Goal: Information Seeking & Learning: Learn about a topic

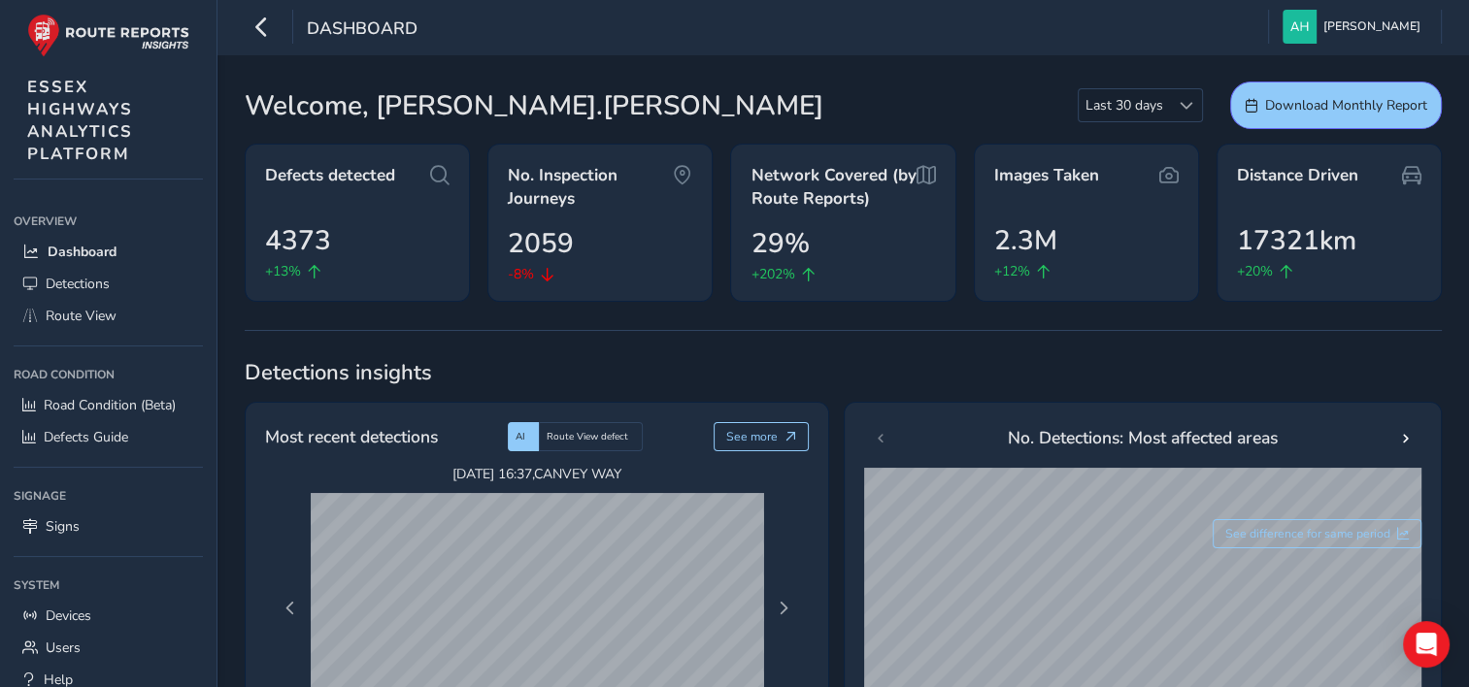
click at [388, 206] on div "Defects detected 4373 +13%" at bounding box center [357, 223] width 225 height 158
click at [96, 310] on span "Route View" at bounding box center [81, 316] width 71 height 18
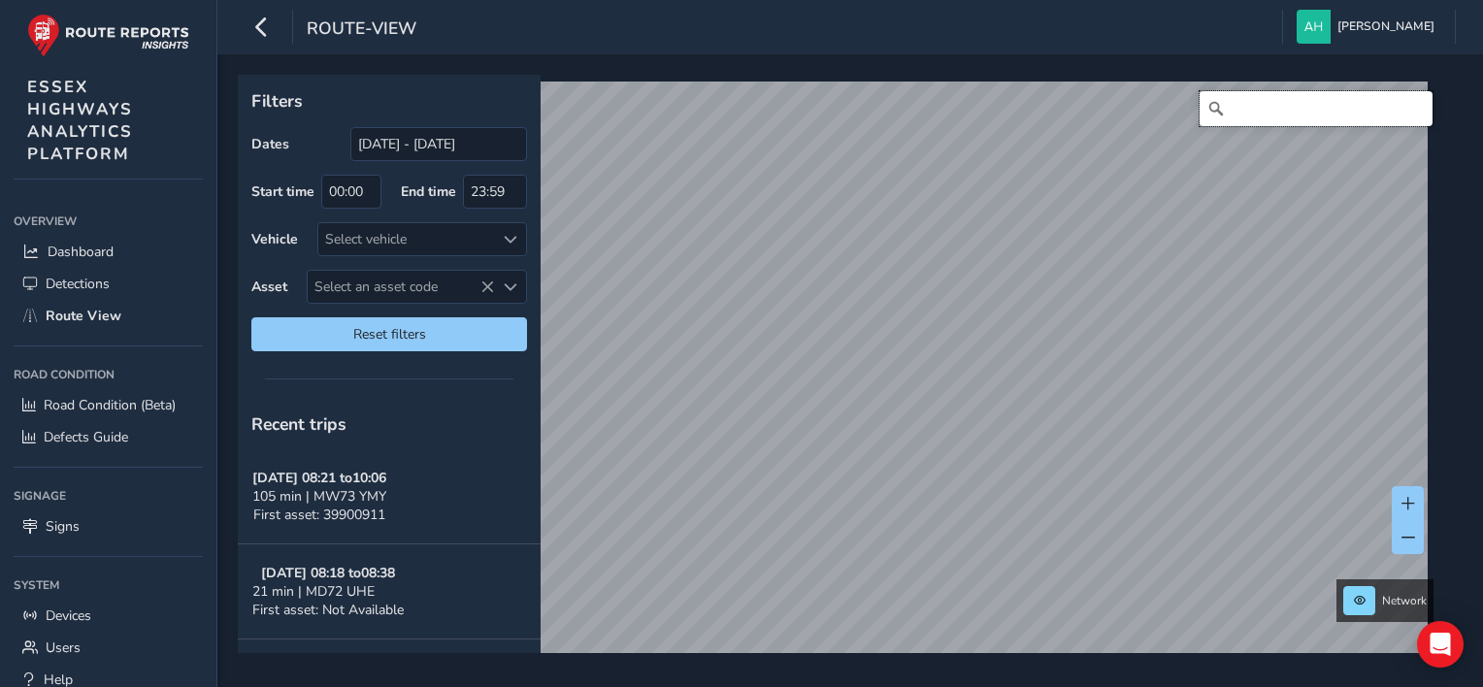
click at [1275, 117] on input "Search" at bounding box center [1316, 108] width 233 height 35
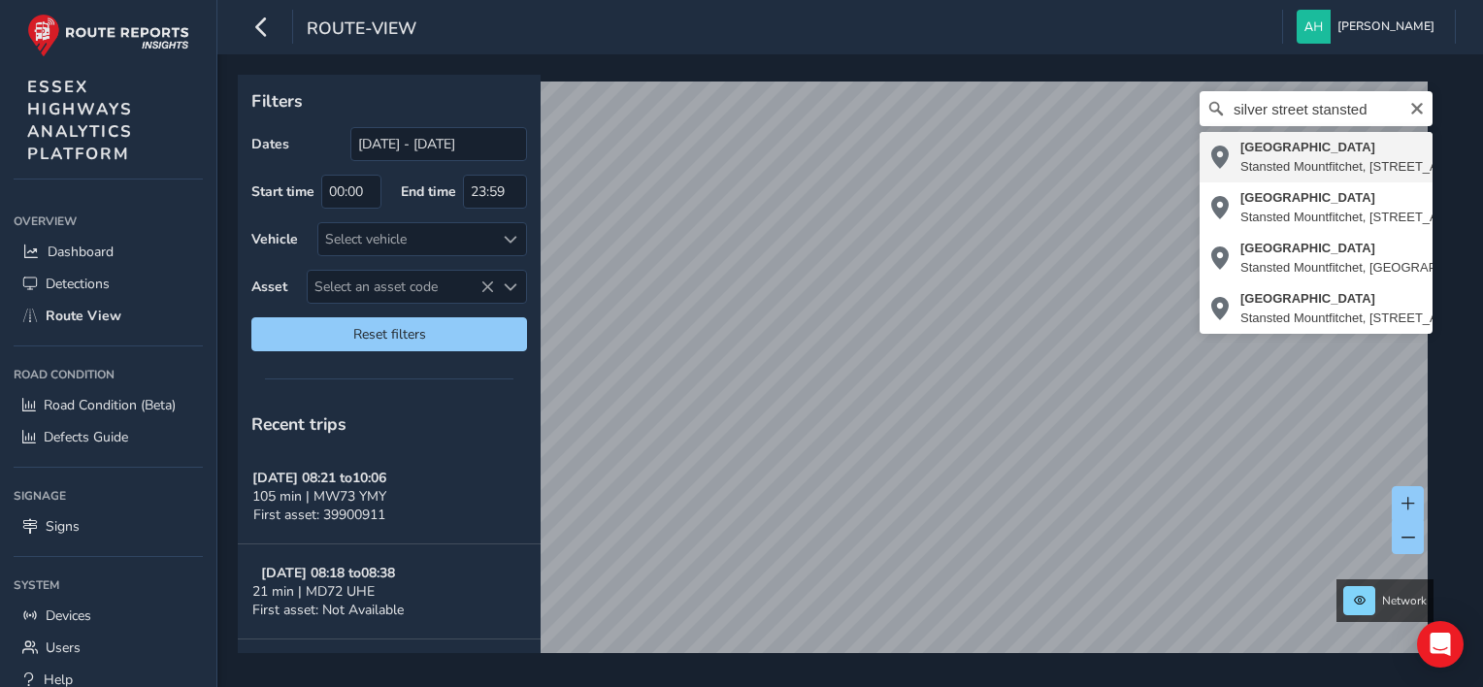
type input "[STREET_ADDRESS]"
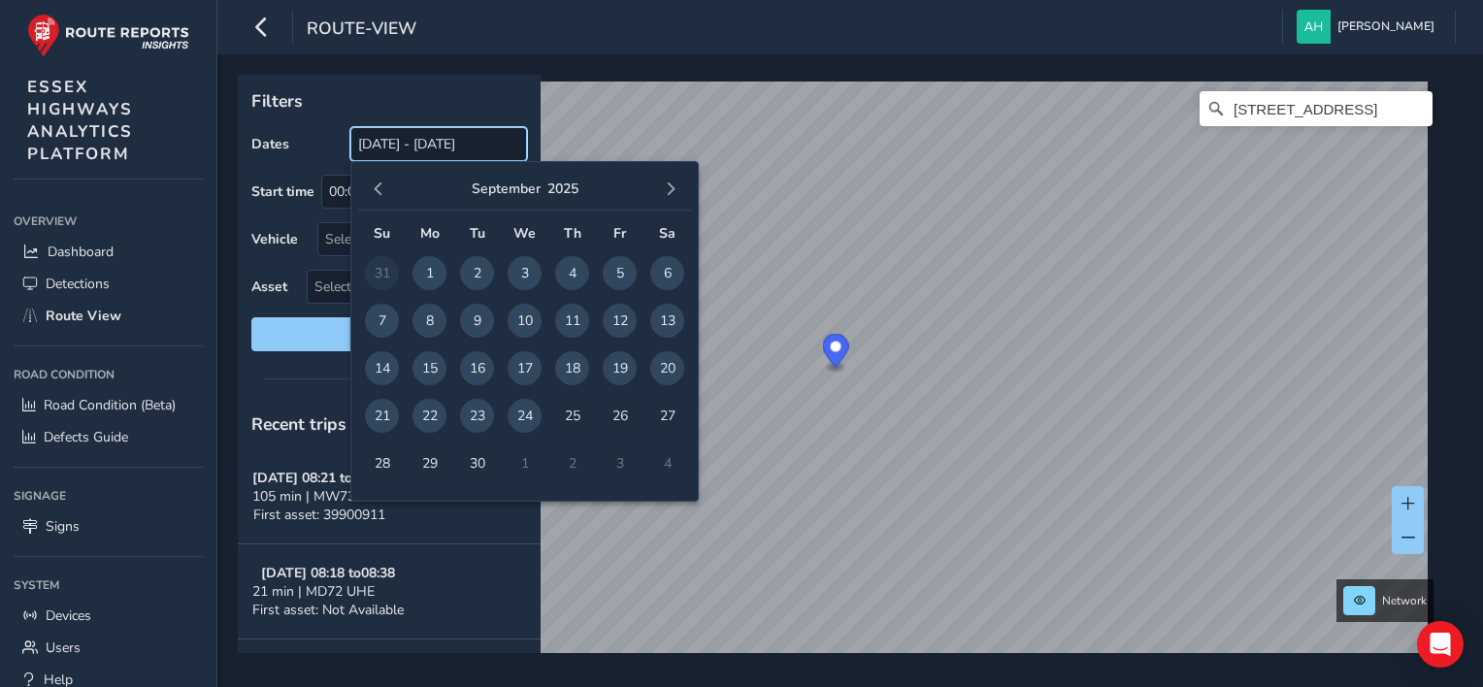
click at [397, 144] on input "[DATE] - [DATE]" at bounding box center [438, 144] width 177 height 34
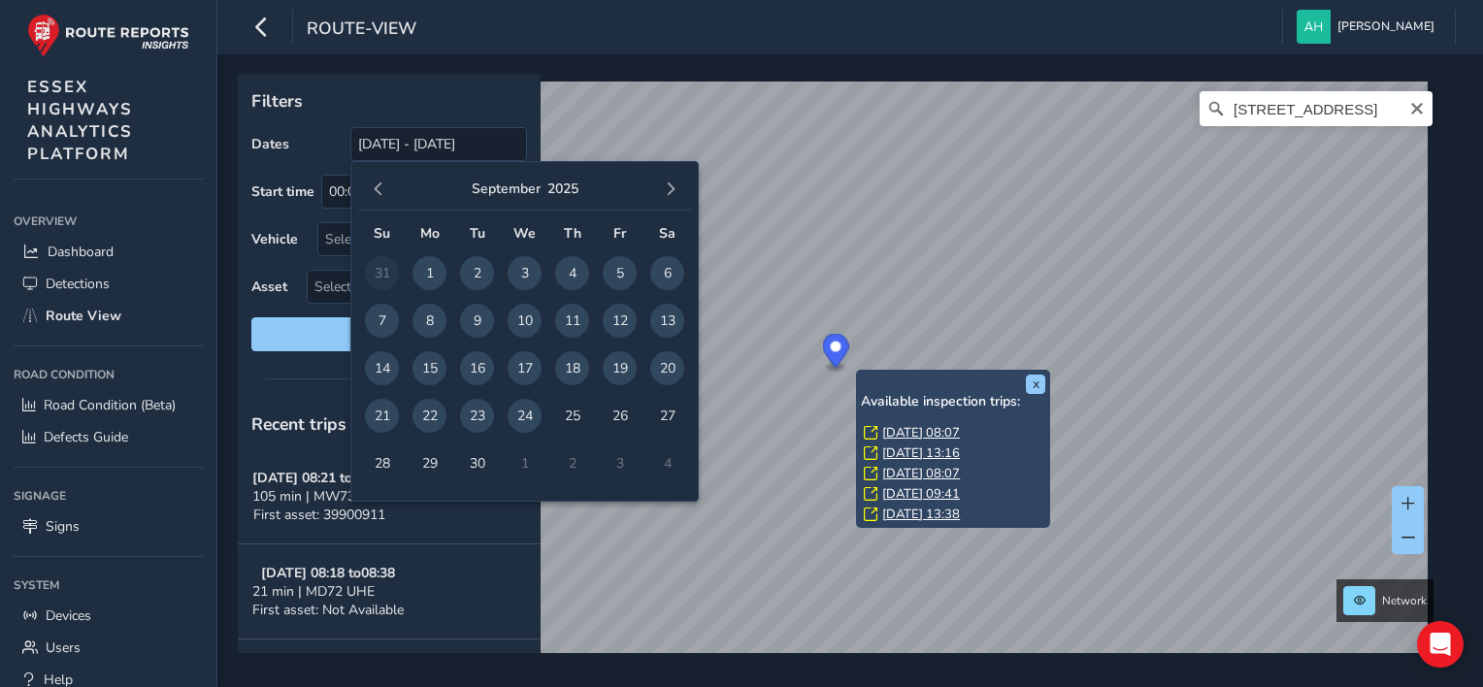
click at [896, 436] on link "[DATE] 08:07" at bounding box center [921, 432] width 78 height 17
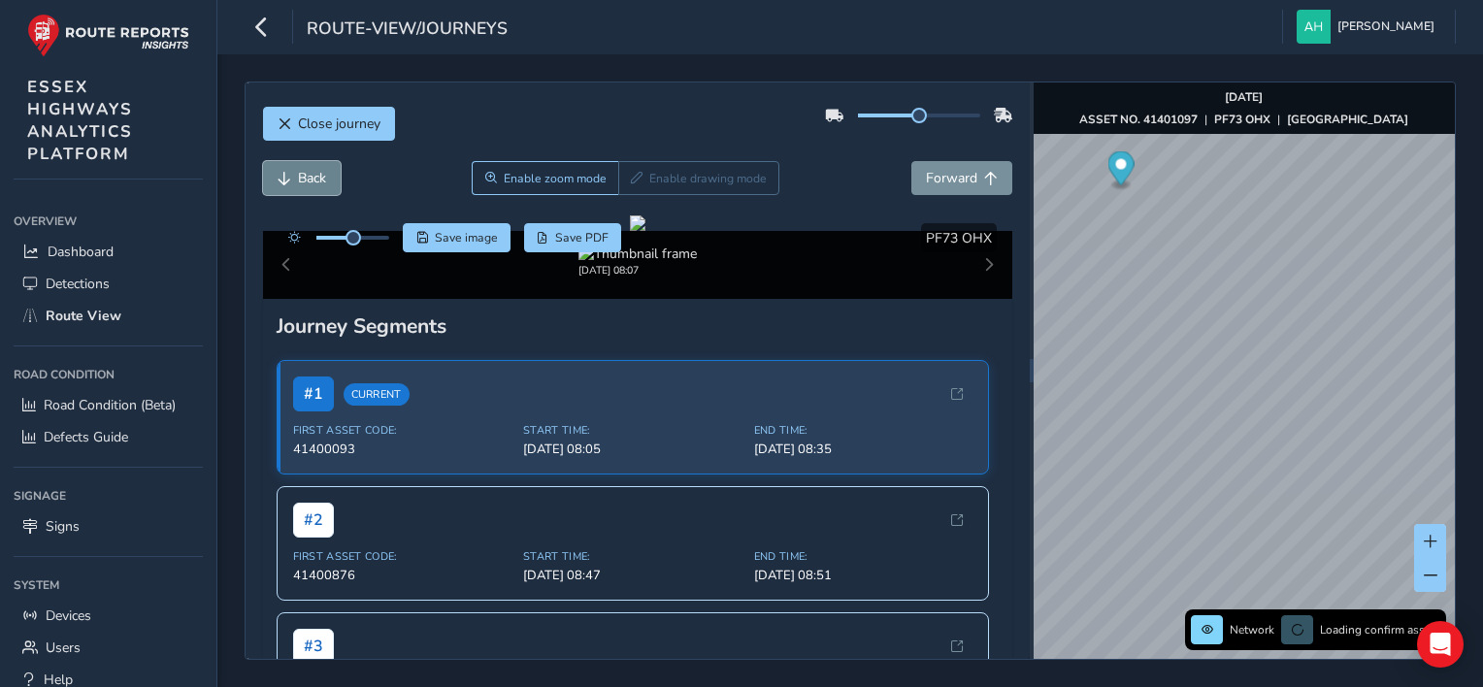
click at [303, 182] on span "Back" at bounding box center [312, 178] width 28 height 18
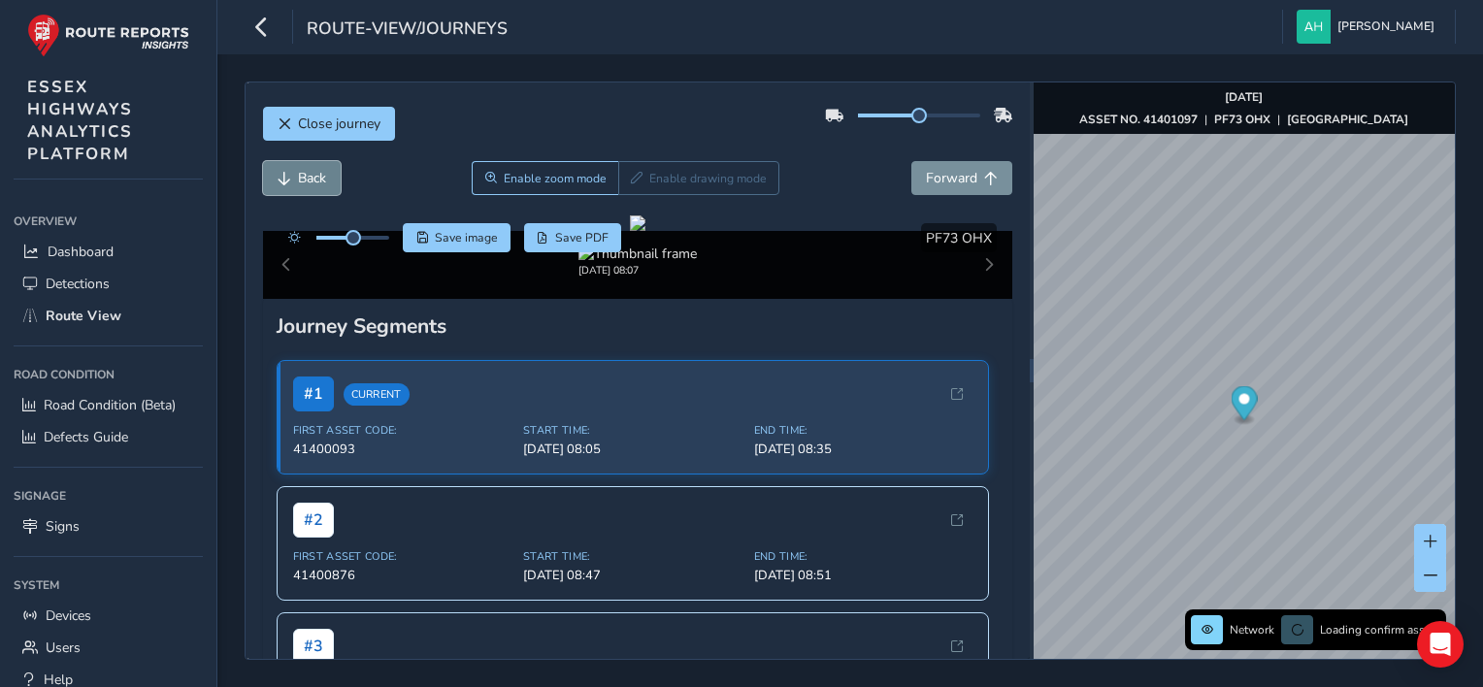
click at [303, 182] on span "Back" at bounding box center [312, 178] width 28 height 18
click at [1430, 585] on button at bounding box center [1431, 575] width 32 height 34
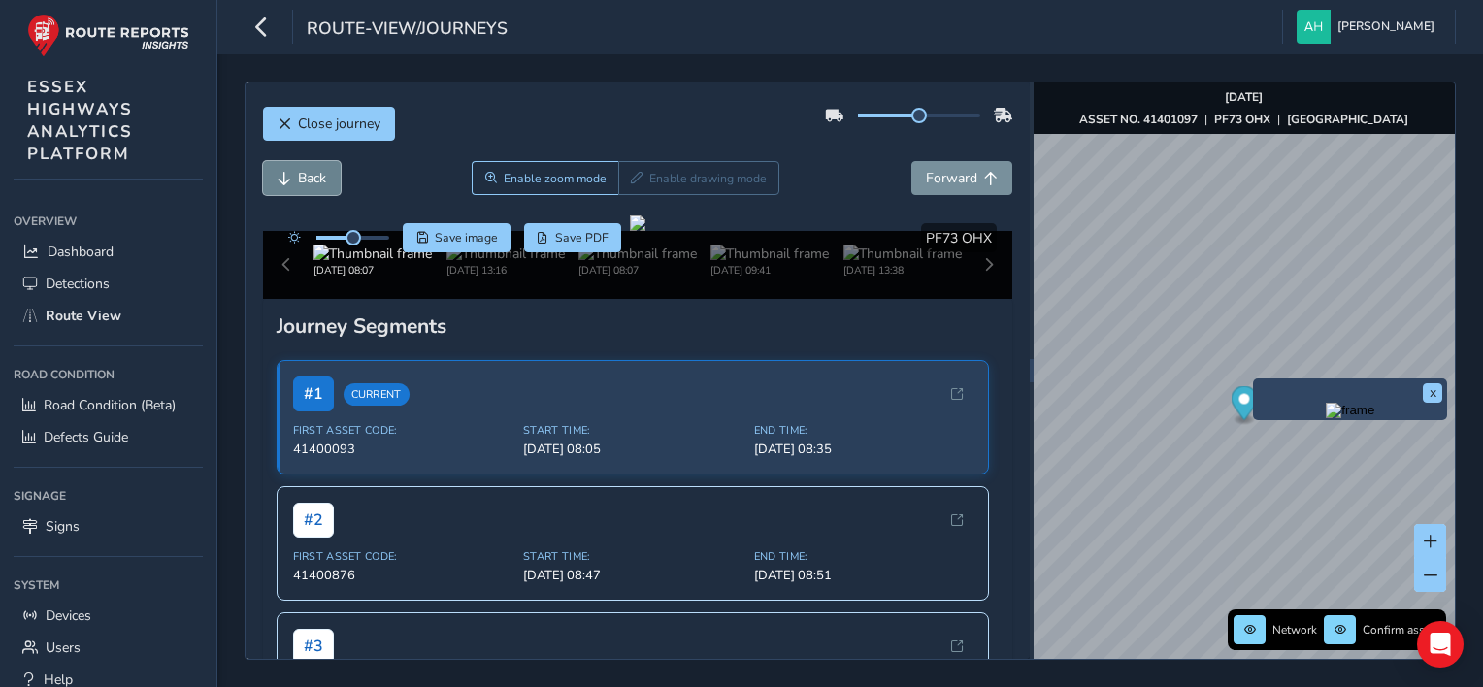
click at [298, 174] on span "Back" at bounding box center [312, 178] width 28 height 18
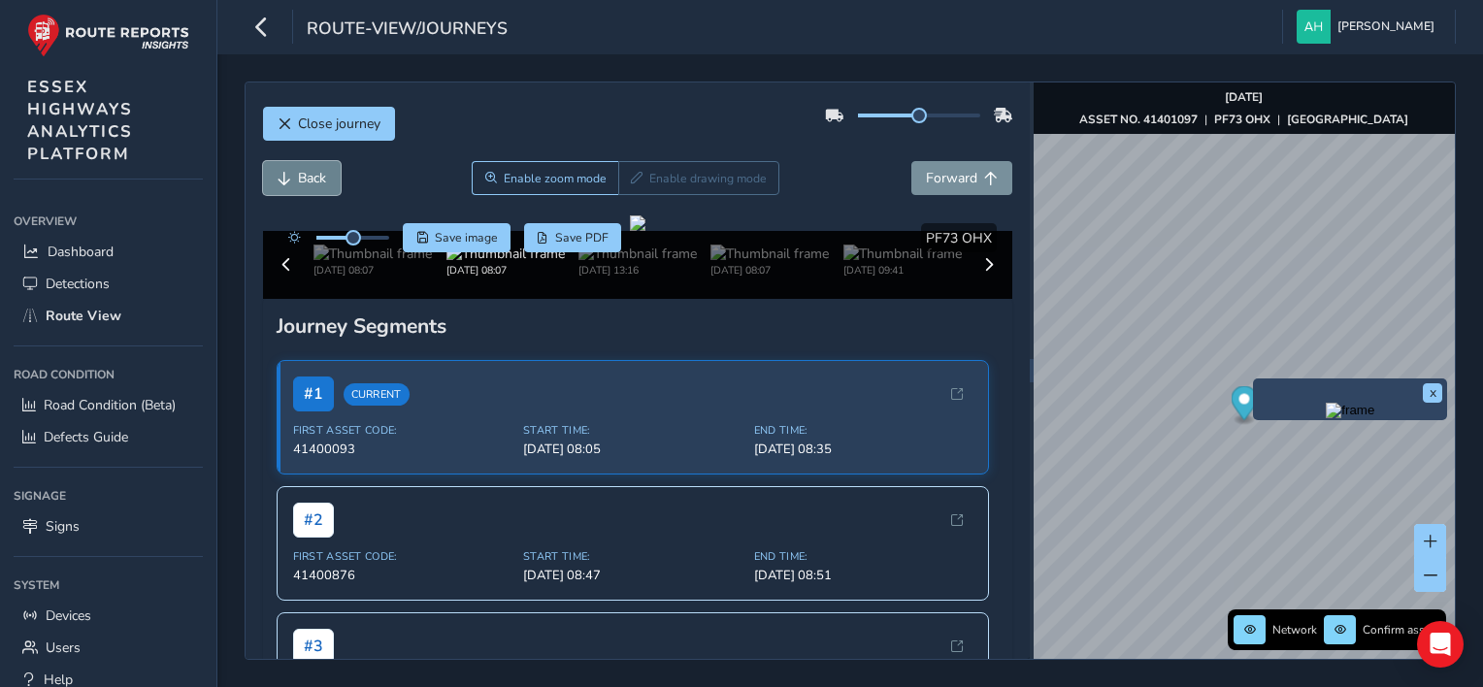
click at [298, 174] on span "Back" at bounding box center [312, 178] width 28 height 18
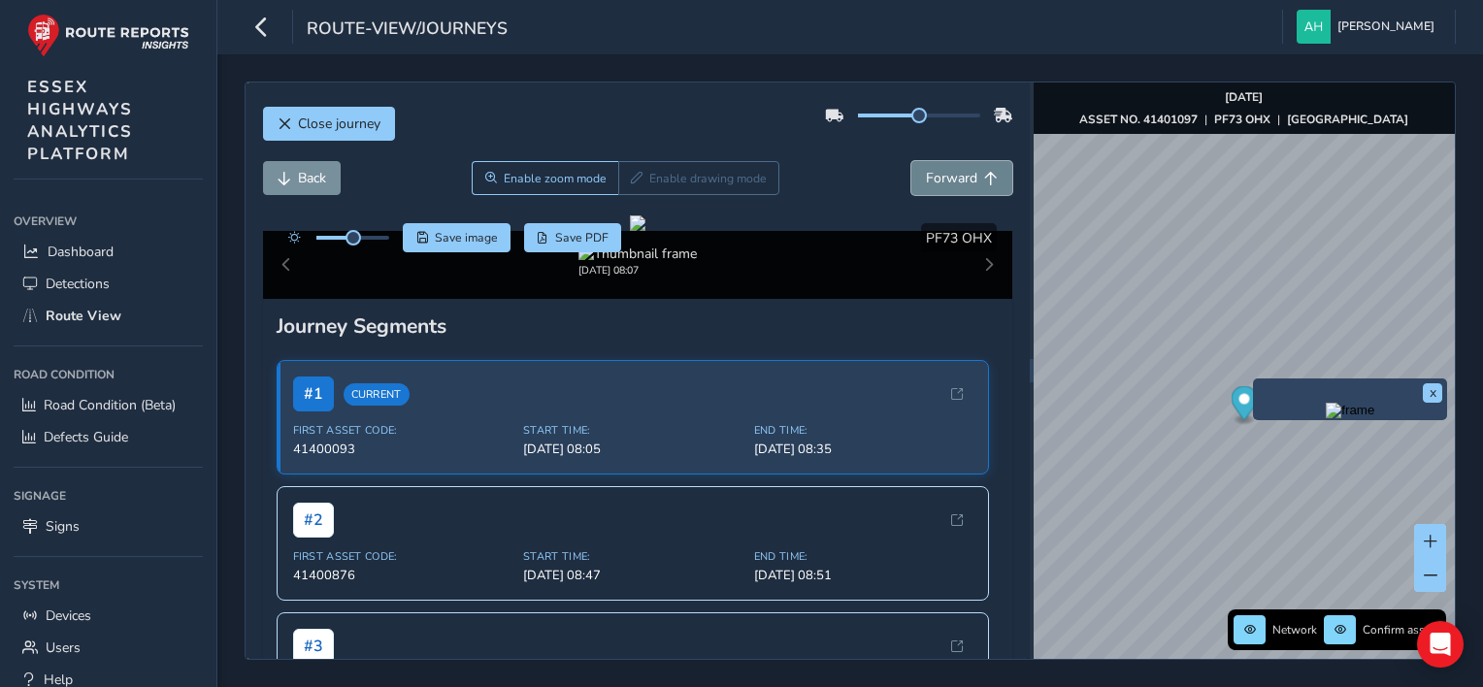
click at [954, 188] on button "Forward" at bounding box center [962, 178] width 101 height 34
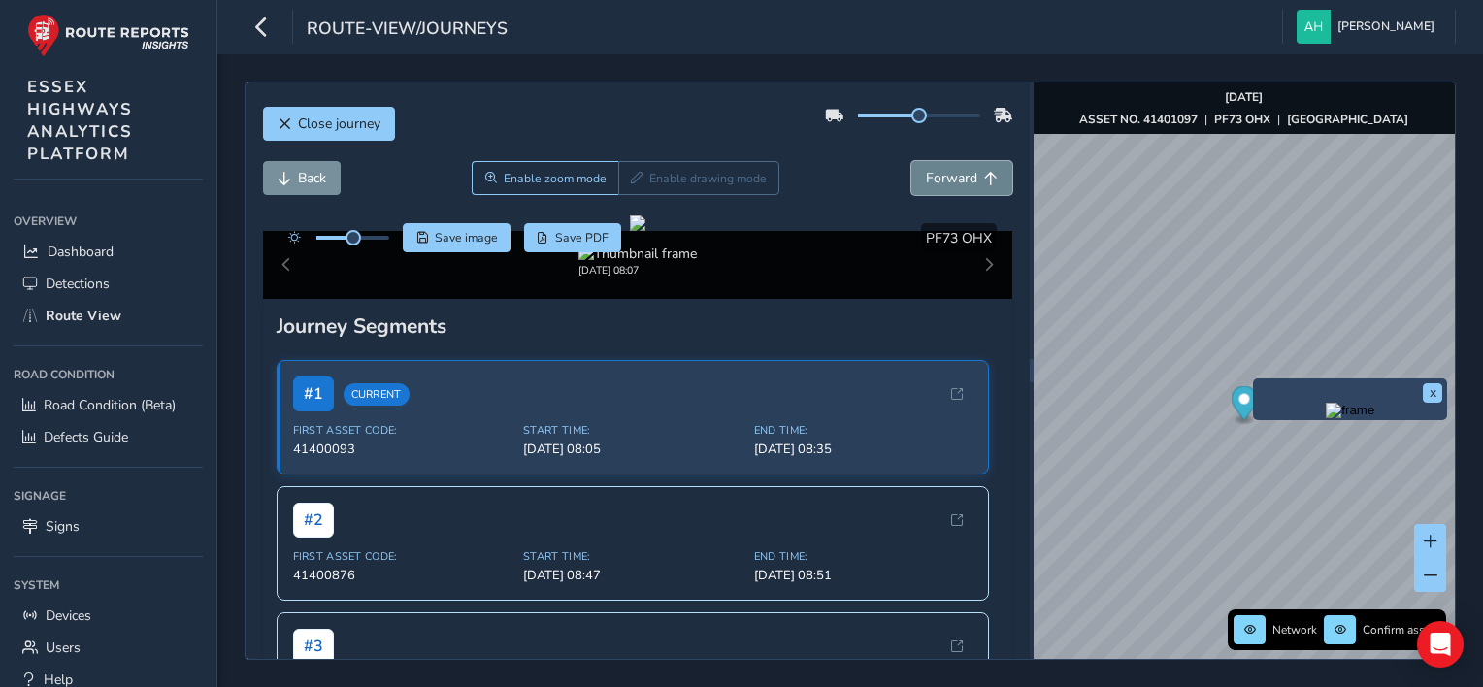
click at [954, 188] on button "Forward" at bounding box center [962, 178] width 101 height 34
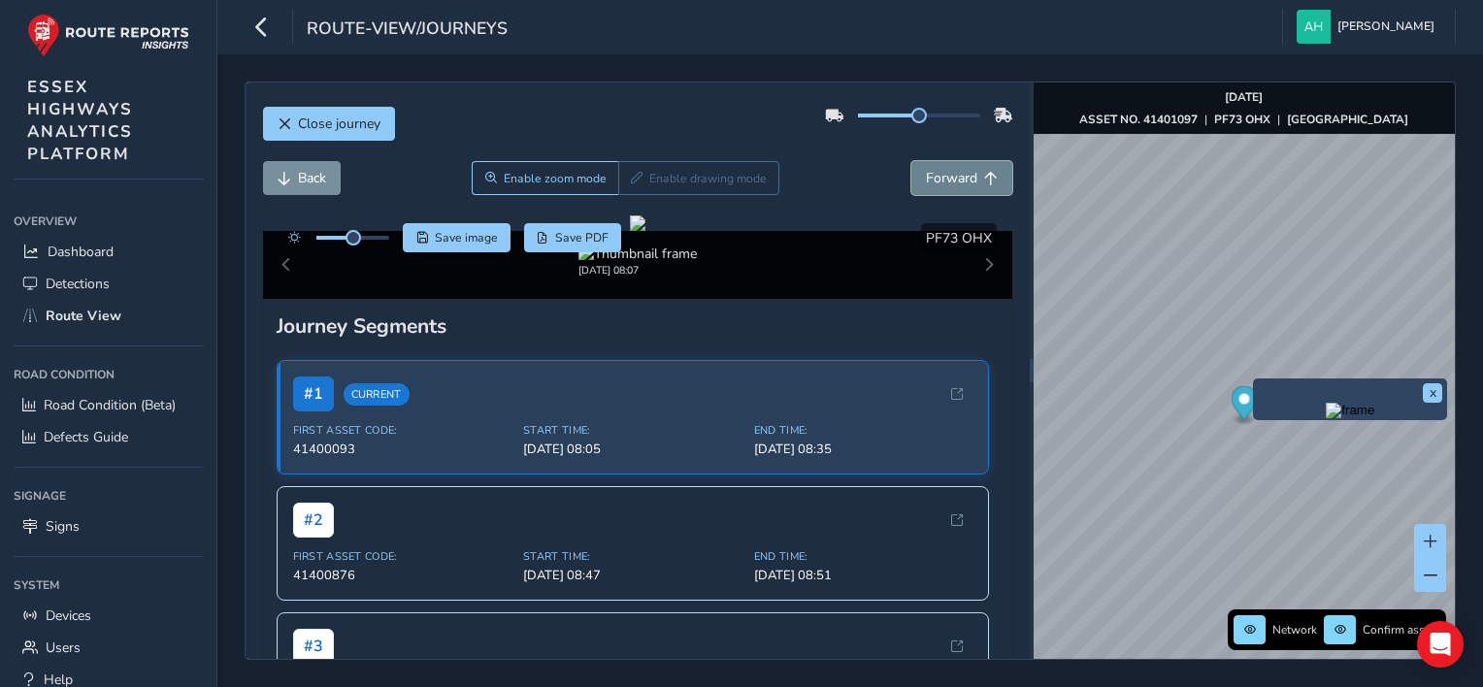
click at [954, 188] on button "Forward" at bounding box center [962, 178] width 101 height 34
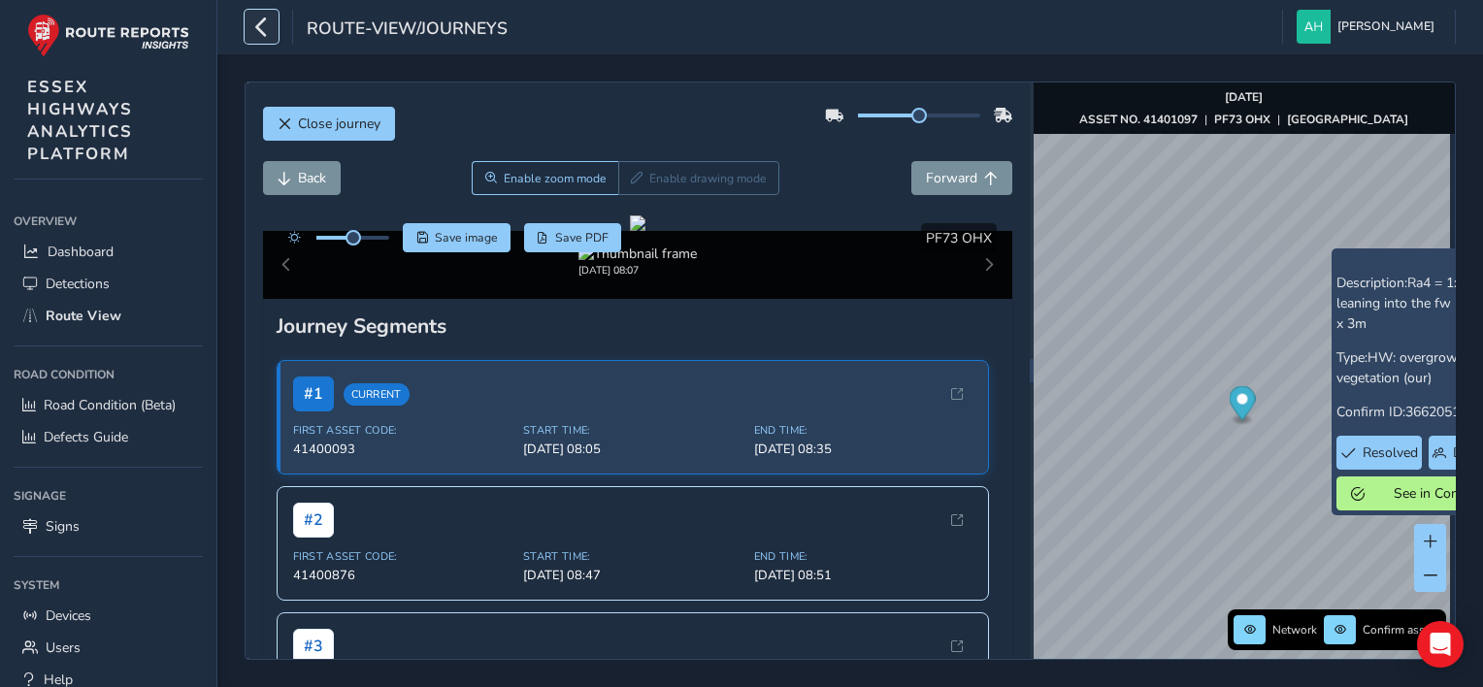
click at [263, 23] on icon "button" at bounding box center [261, 27] width 20 height 34
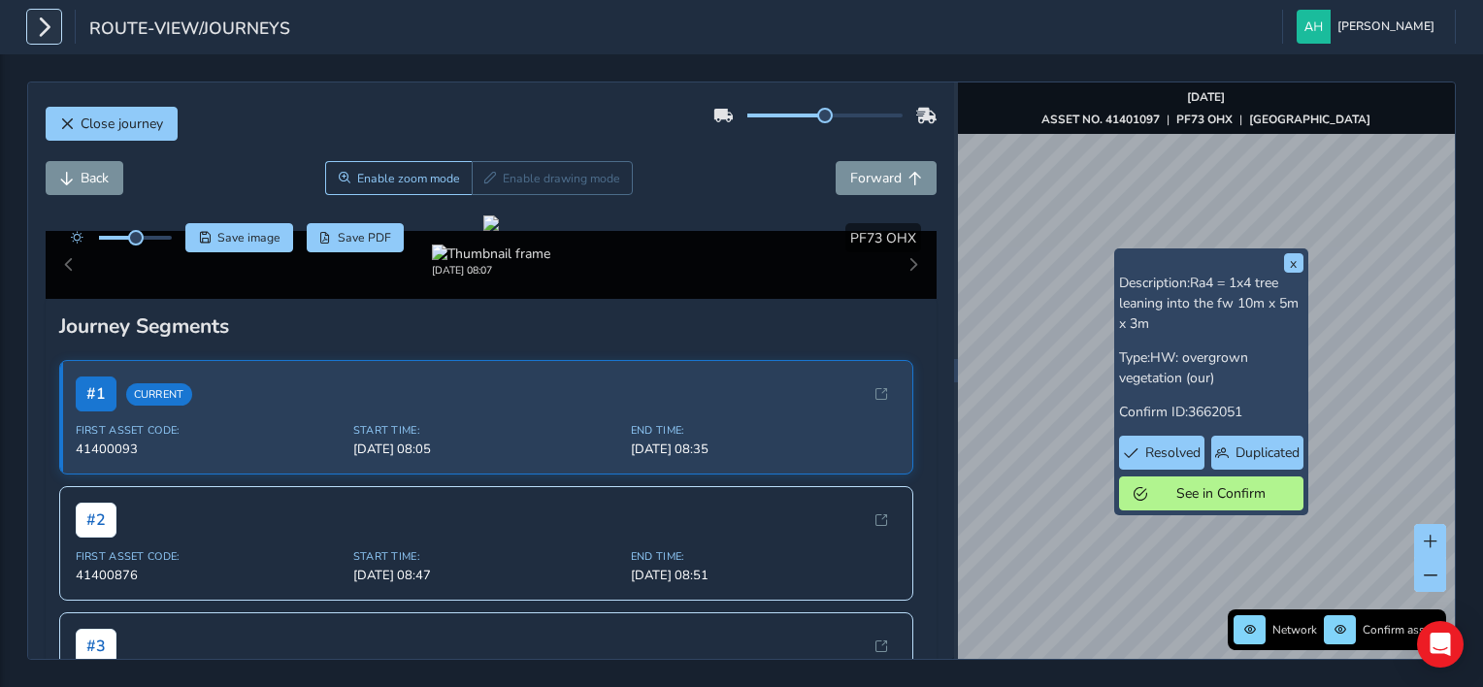
click at [39, 18] on icon "button" at bounding box center [44, 27] width 20 height 34
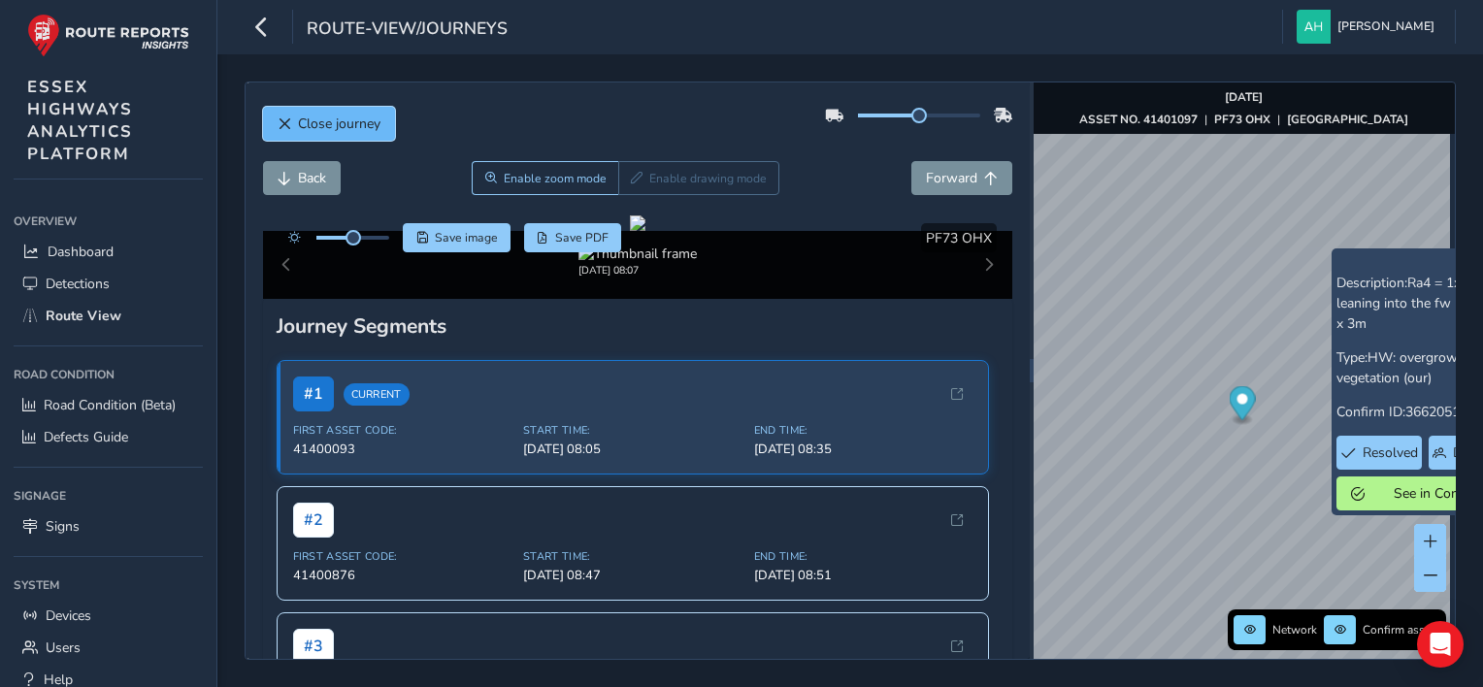
click at [298, 129] on span "Close journey" at bounding box center [339, 124] width 83 height 18
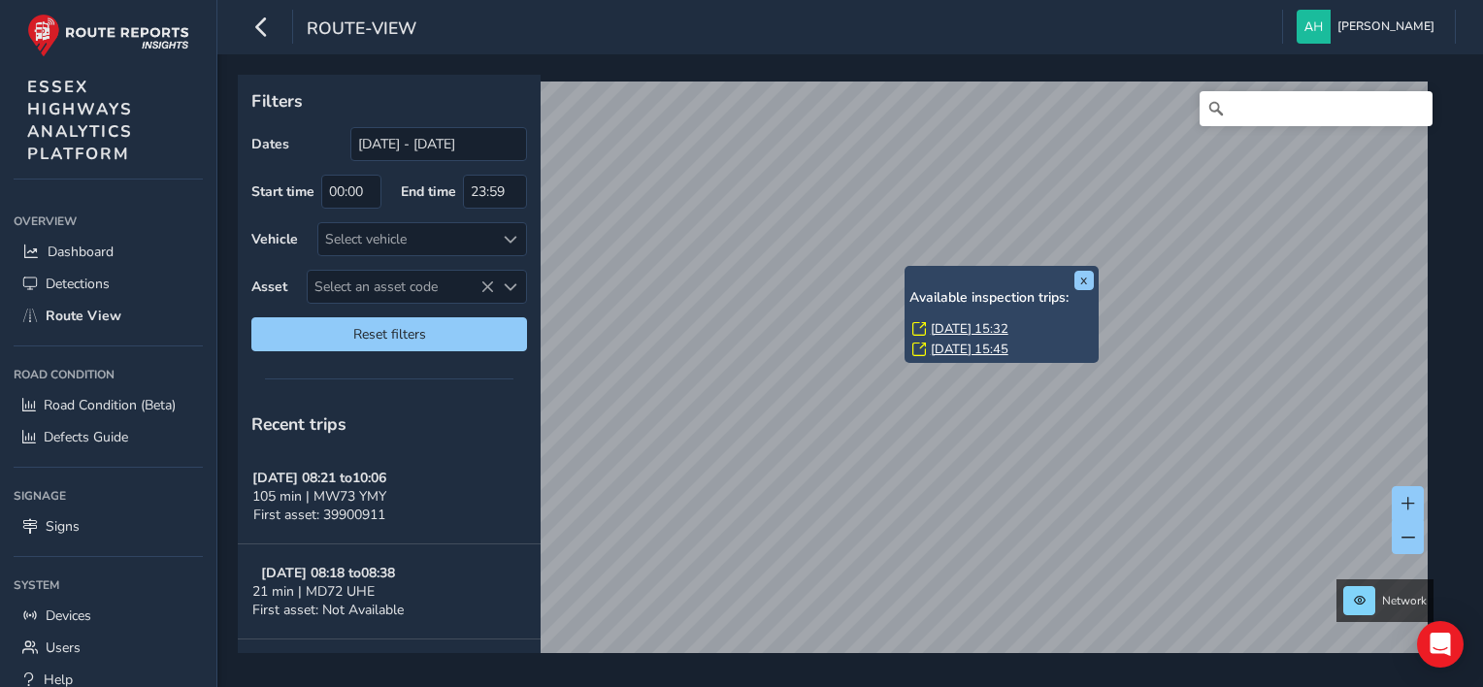
click at [944, 326] on link "[DATE] 15:32" at bounding box center [970, 328] width 78 height 17
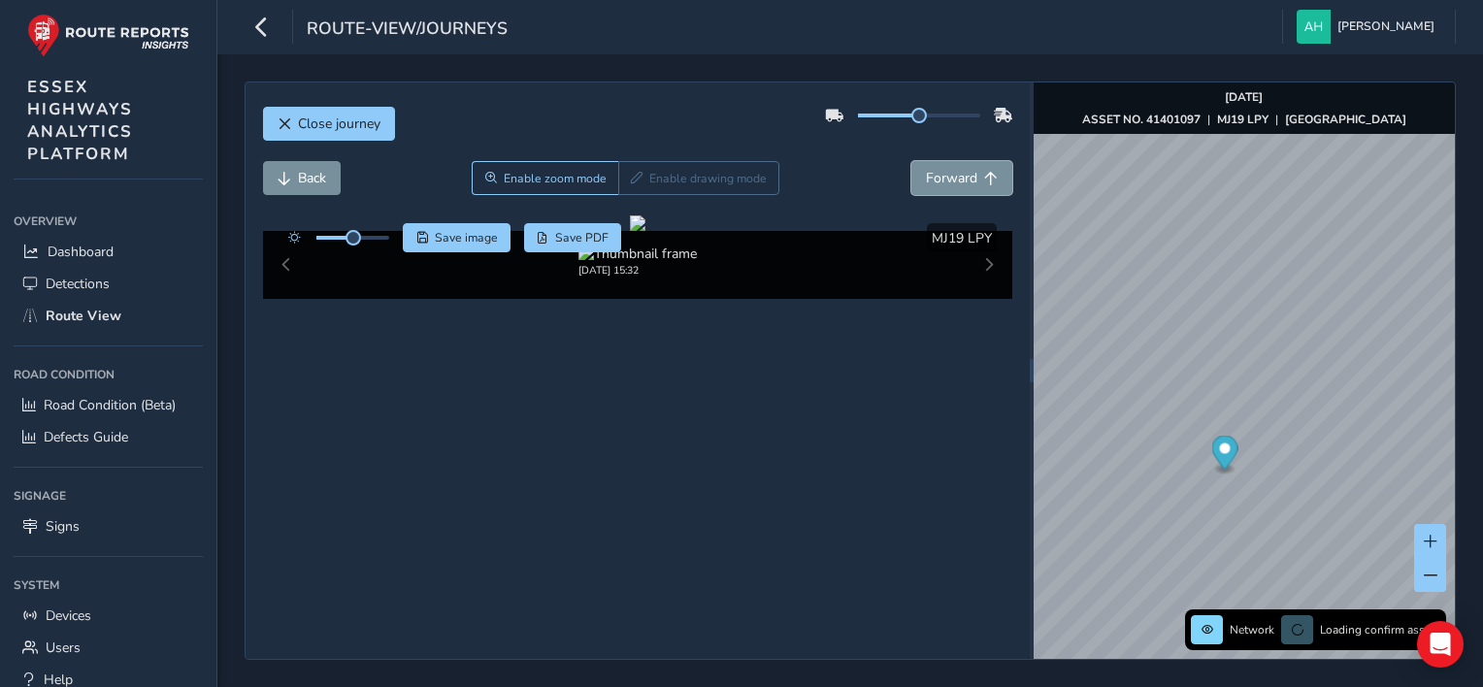
click at [951, 184] on span "Forward" at bounding box center [951, 178] width 51 height 18
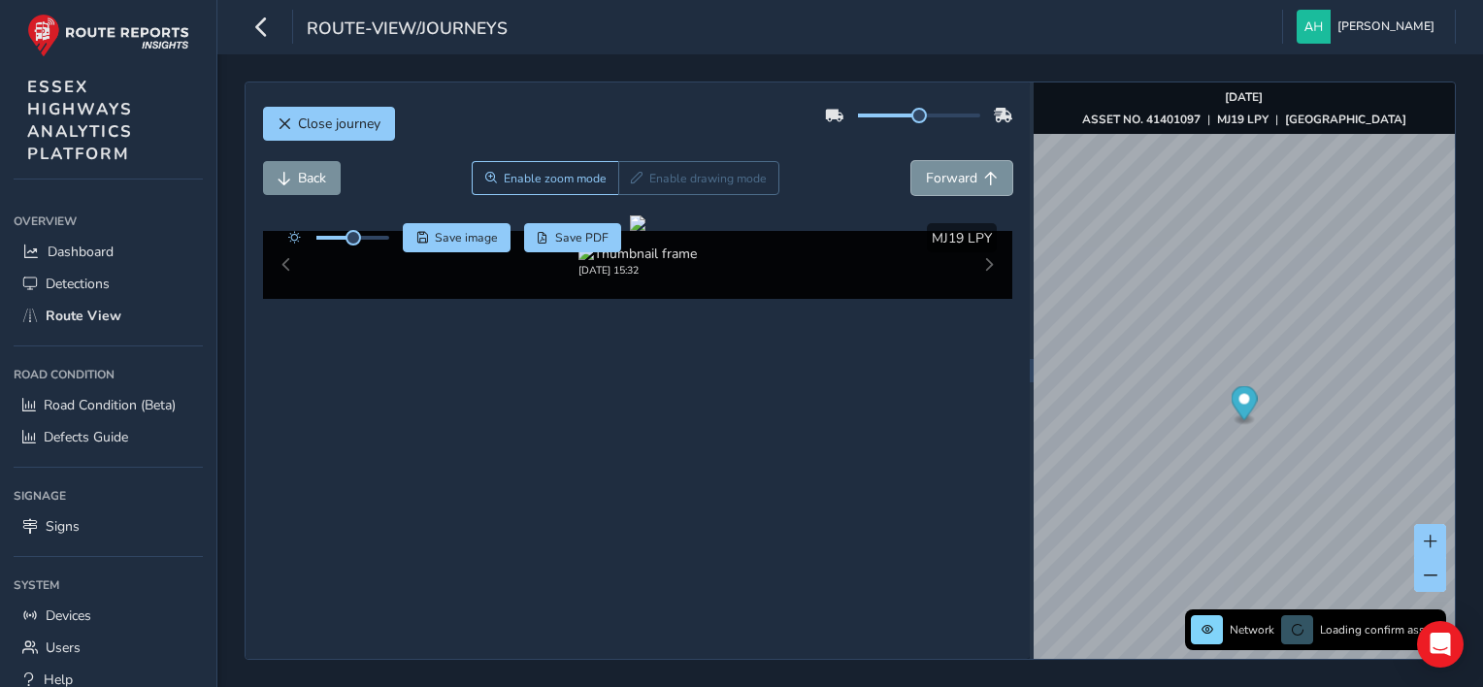
click at [951, 184] on span "Forward" at bounding box center [951, 178] width 51 height 18
click at [316, 182] on span "Back" at bounding box center [312, 178] width 28 height 18
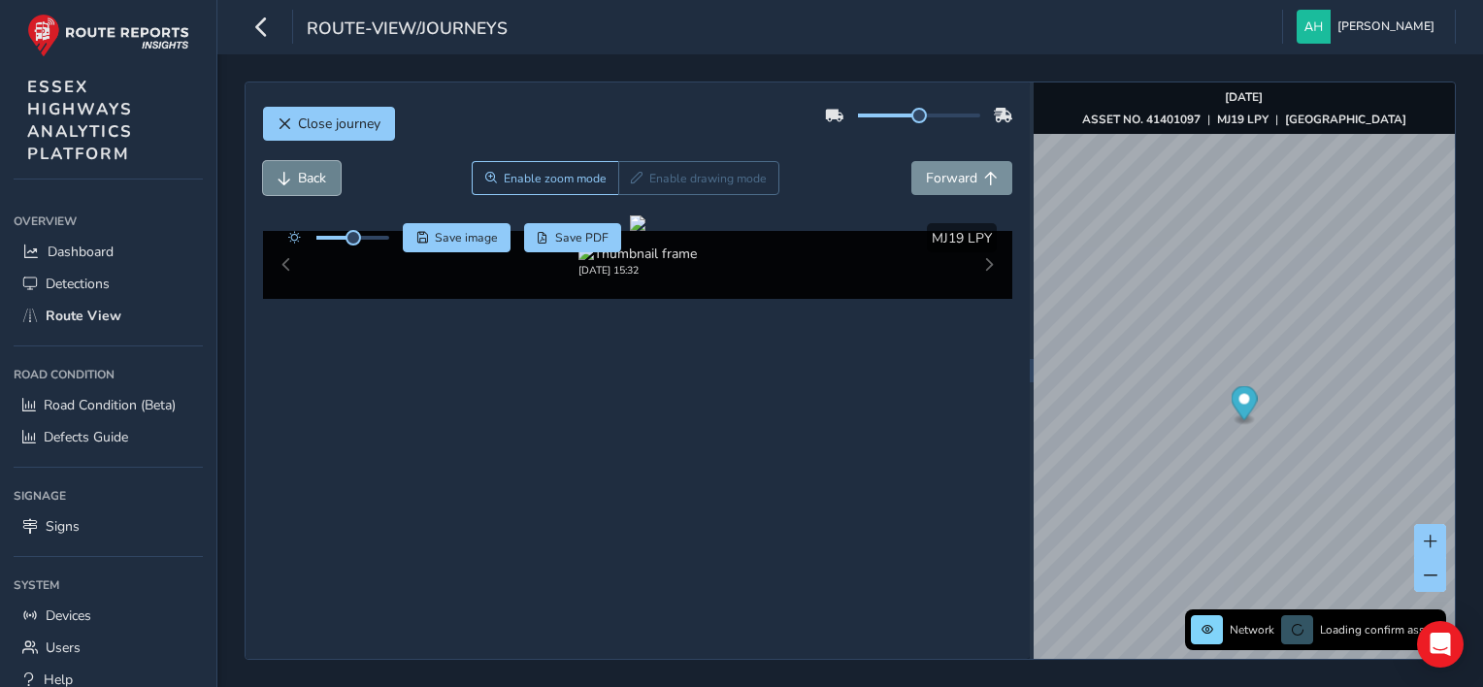
click at [316, 182] on span "Back" at bounding box center [312, 178] width 28 height 18
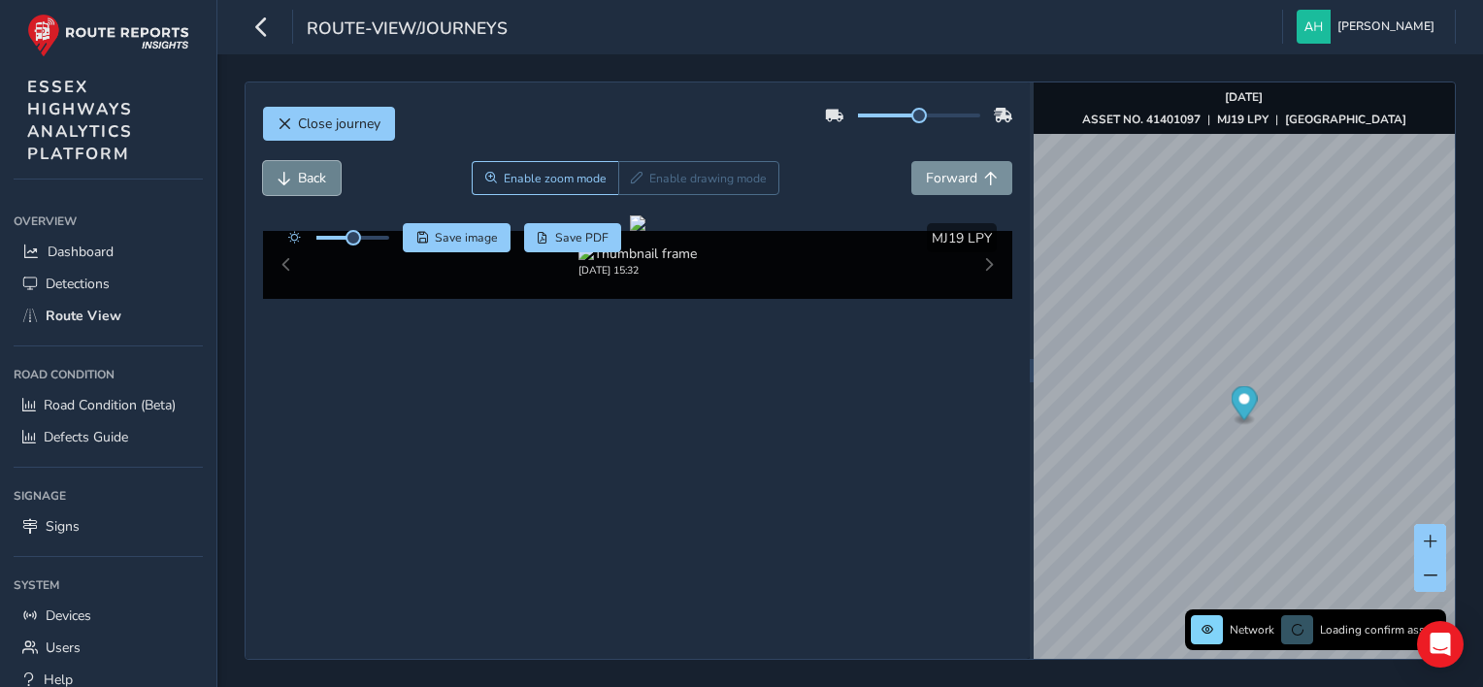
click at [316, 182] on span "Back" at bounding box center [312, 178] width 28 height 18
click at [953, 183] on span "Forward" at bounding box center [951, 178] width 51 height 18
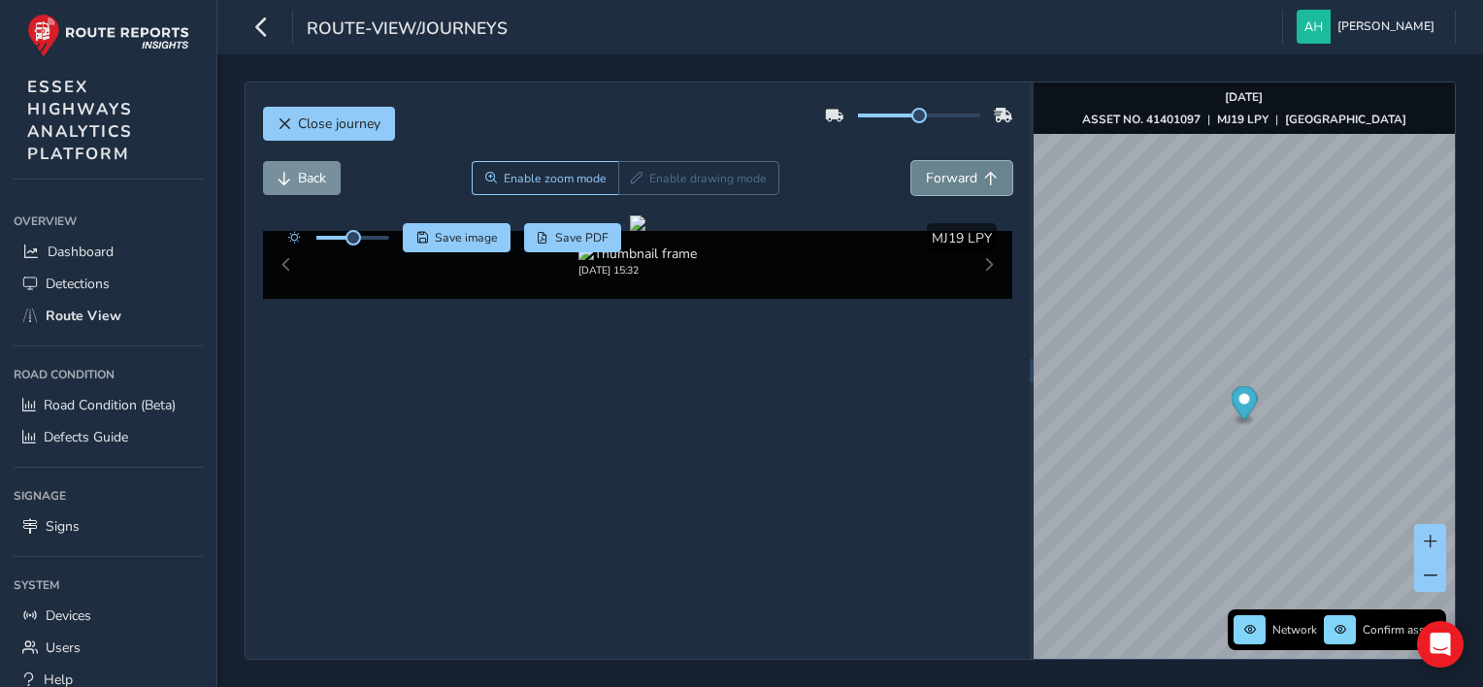
click at [953, 183] on span "Forward" at bounding box center [951, 178] width 51 height 18
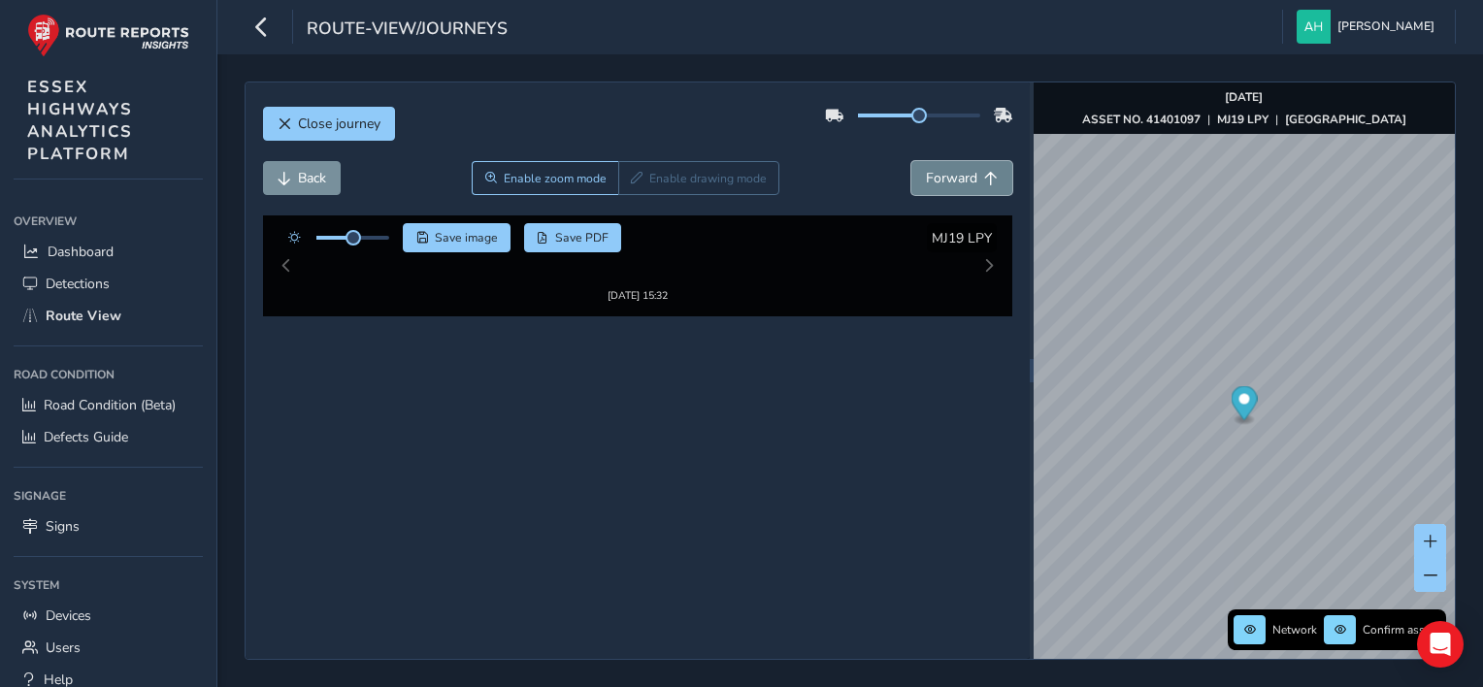
click at [953, 183] on span "Forward" at bounding box center [951, 178] width 51 height 18
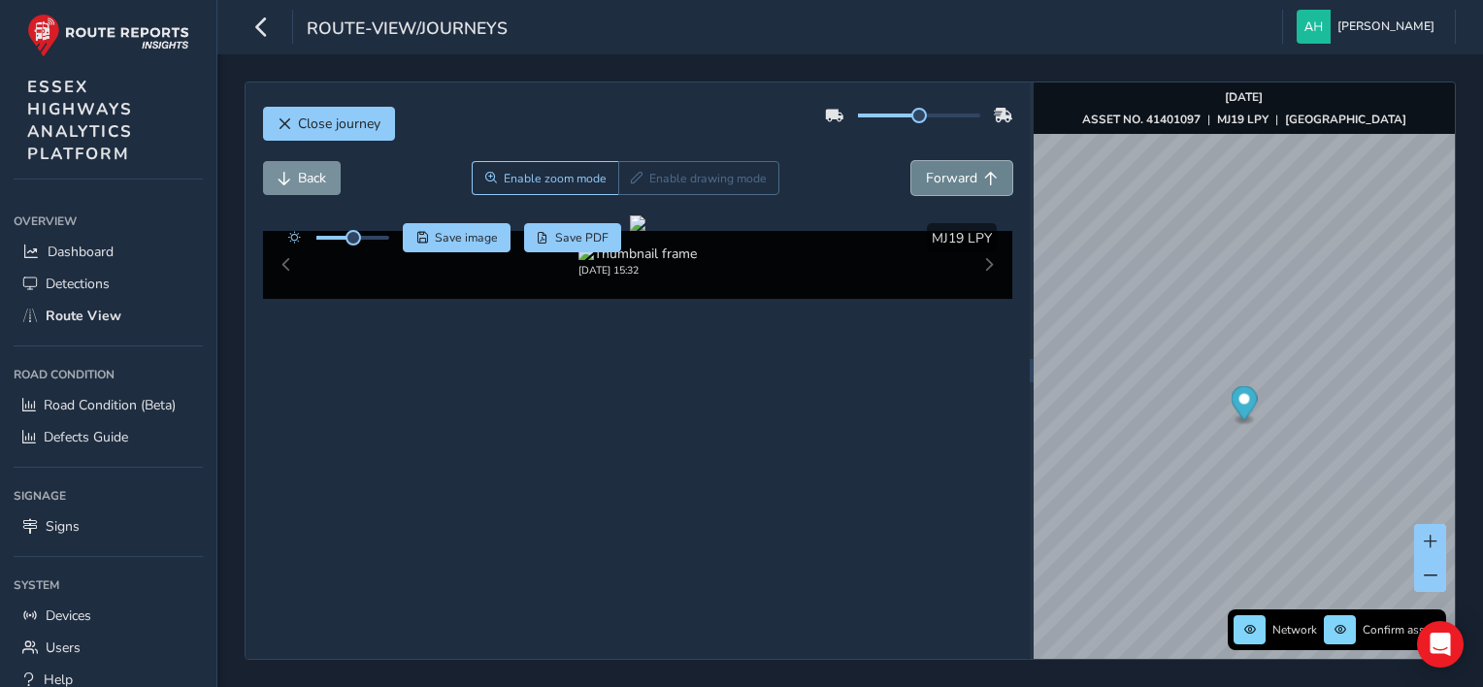
click at [953, 183] on span "Forward" at bounding box center [951, 178] width 51 height 18
